Goal: Information Seeking & Learning: Learn about a topic

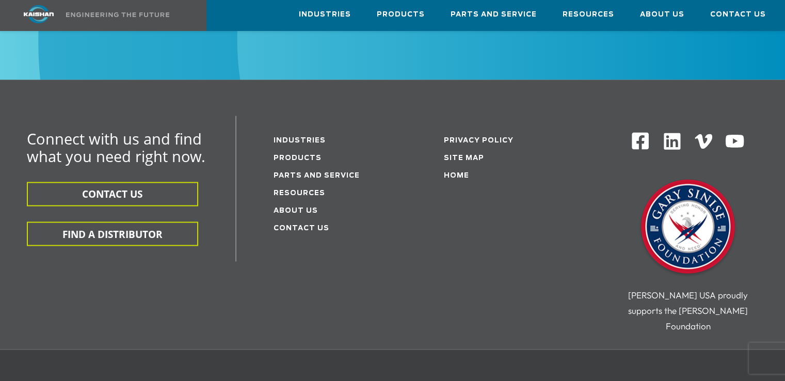
scroll to position [1704, 0]
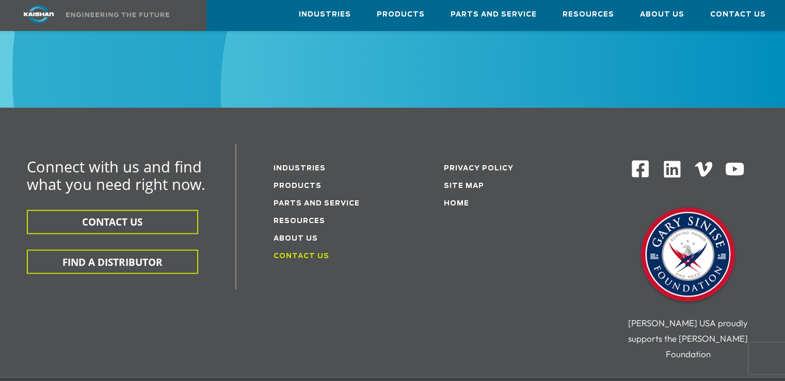
click at [304, 253] on link "Contact Us" at bounding box center [302, 256] width 56 height 7
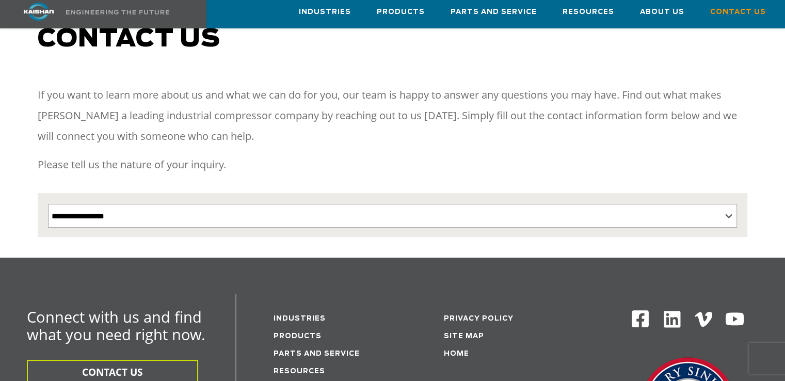
scroll to position [103, 0]
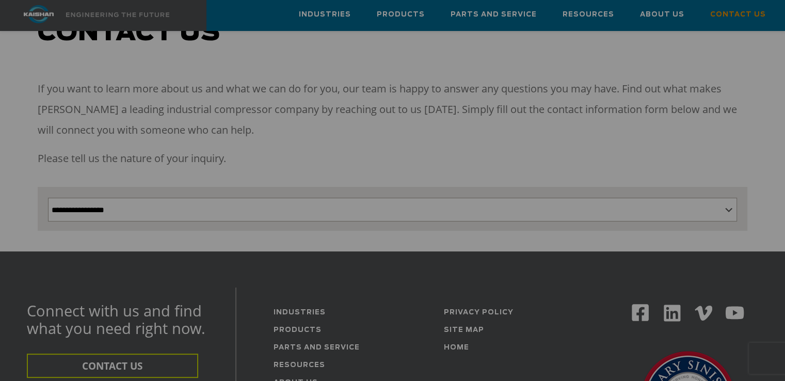
click at [322, 195] on div "Want to run with the Big Dogs? JOIN THE NEWSLETTER TO GET: FREE email updates F…" at bounding box center [392, 190] width 785 height 381
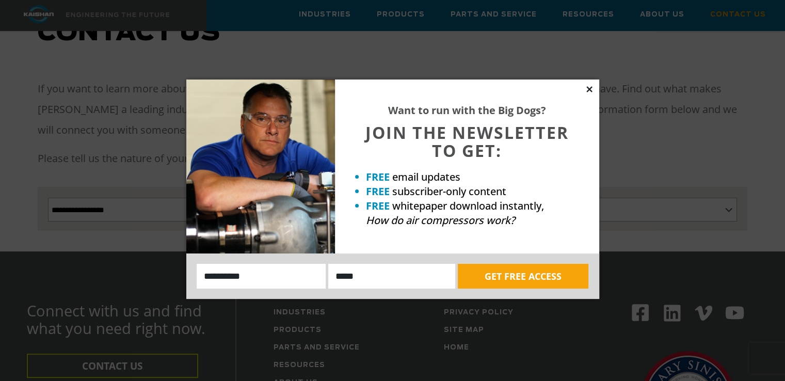
click at [589, 88] on icon at bounding box center [589, 89] width 6 height 6
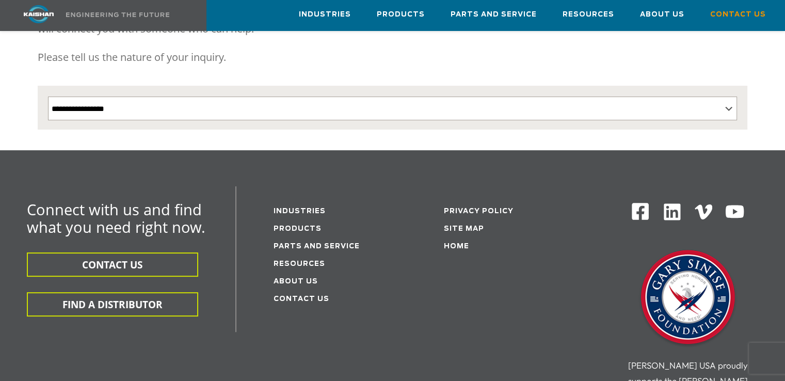
scroll to position [207, 0]
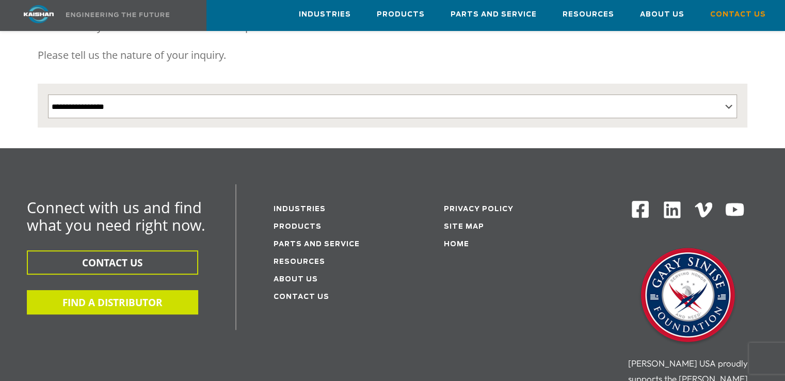
click at [132, 290] on button "FIND A DISTRIBUTOR" at bounding box center [112, 302] width 171 height 24
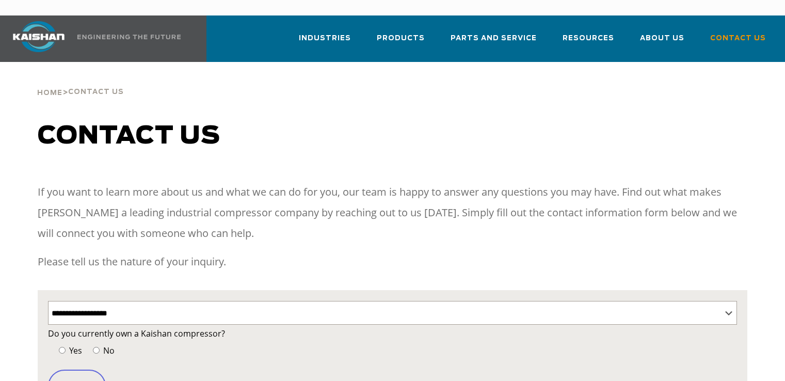
select select "**********"
select select "Contact form"
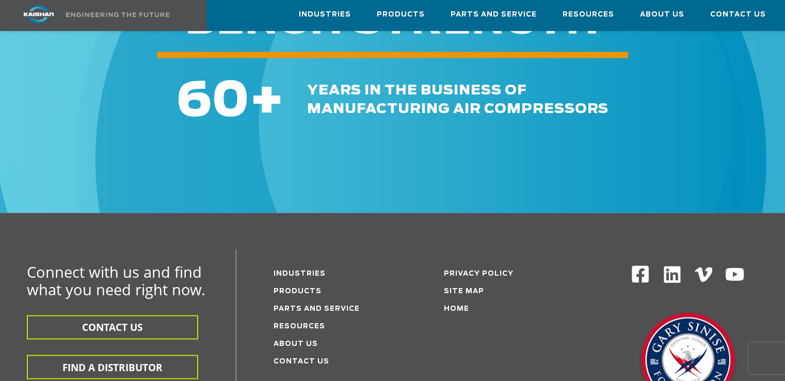
scroll to position [1652, 0]
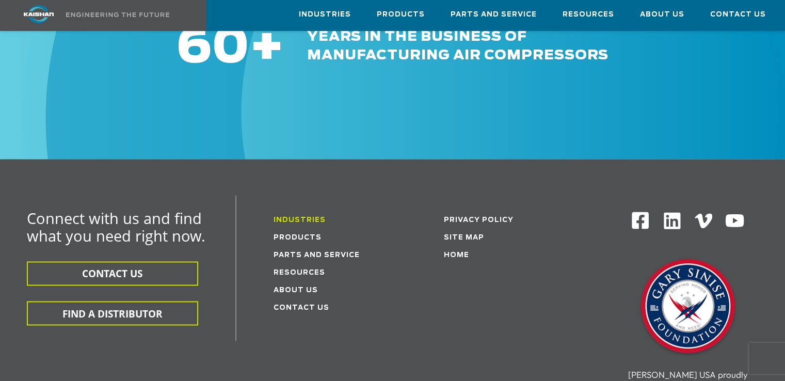
click at [303, 217] on link "Industries" at bounding box center [300, 220] width 52 height 7
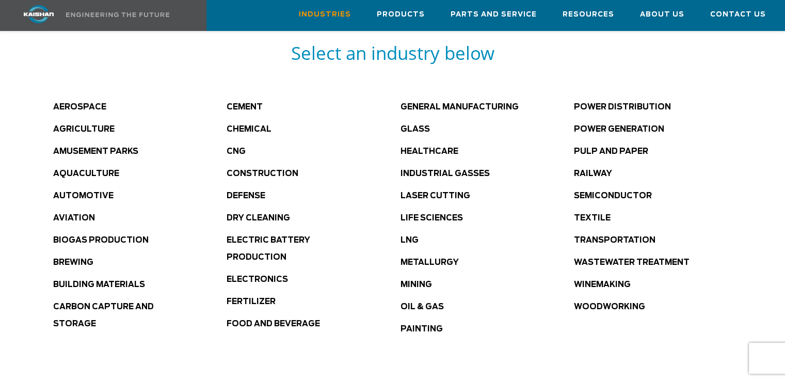
scroll to position [568, 0]
click at [584, 214] on link "Textile" at bounding box center [592, 218] width 37 height 8
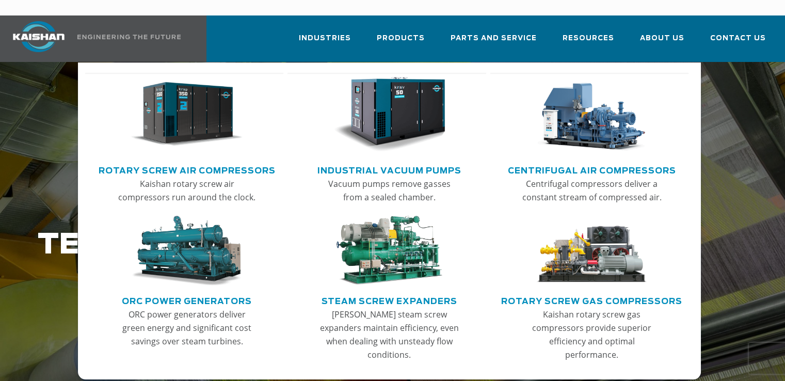
click at [614, 162] on link "Centrifugal Air Compressors" at bounding box center [592, 169] width 168 height 15
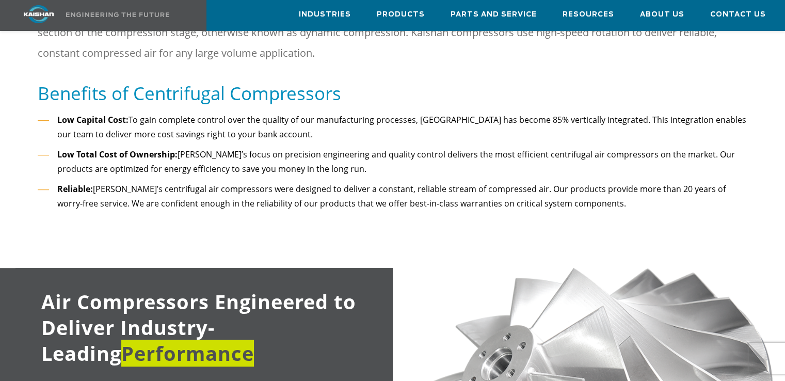
scroll to position [310, 0]
